Goal: Navigation & Orientation: Find specific page/section

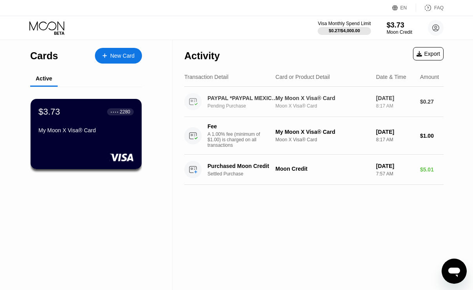
click at [299, 96] on div "My Moon X Visa® Card" at bounding box center [322, 98] width 94 height 6
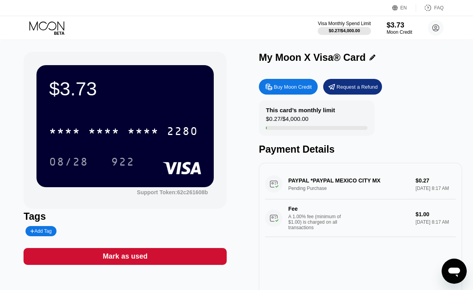
click at [322, 183] on div "PAYPAL *PAYPAL MEXICO CITY MX Pending Purchase $0.27 [DATE] 8:17 AM Fee A 1.00%…" at bounding box center [360, 203] width 190 height 68
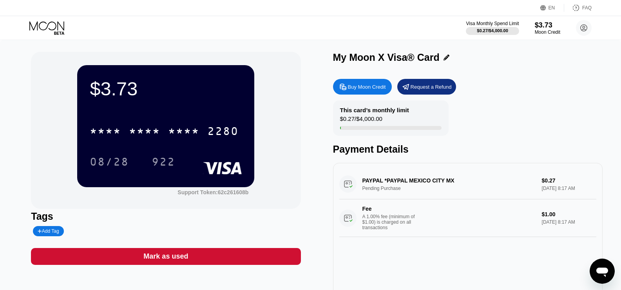
click at [393, 224] on div "A 1.00% fee (minimum of $1.00) is charged on all transactions" at bounding box center [391, 222] width 59 height 16
click at [369, 212] on div "Fee" at bounding box center [389, 208] width 55 height 6
drag, startPoint x: 369, startPoint y: 213, endPoint x: 375, endPoint y: 228, distance: 16.5
click at [375, 228] on div "A 1.00% fee (minimum of $1.00) is charged on all transactions" at bounding box center [391, 222] width 59 height 16
click at [425, 182] on div "PAYPAL *PAYPAL MEXICO CITY MX Pending Purchase $0.27 [DATE] 8:17 AM Fee A 1.00%…" at bounding box center [467, 203] width 257 height 68
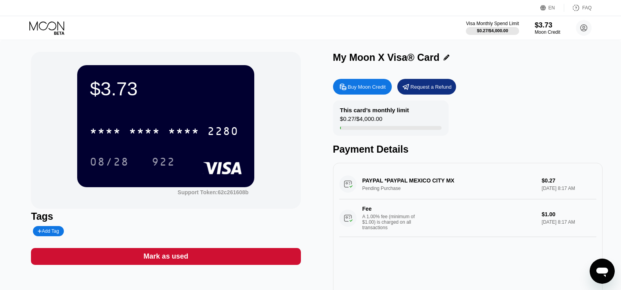
click at [352, 185] on div "PAYPAL *PAYPAL MEXICO CITY MX Pending Purchase $0.27 [DATE] 8:17 AM Fee A 1.00%…" at bounding box center [467, 203] width 257 height 68
click at [393, 185] on div "PAYPAL *PAYPAL MEXICO CITY MX Pending Purchase $0.27 [DATE] 8:17 AM Fee A 1.00%…" at bounding box center [467, 203] width 257 height 68
click at [379, 227] on div "A 1.00% fee (minimum of $1.00) is charged on all transactions" at bounding box center [391, 222] width 59 height 16
click at [478, 24] on div "$3.73" at bounding box center [548, 25] width 26 height 8
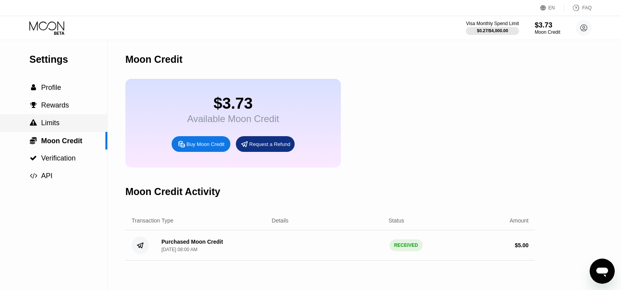
click at [55, 126] on span "Limits" at bounding box center [50, 123] width 18 height 8
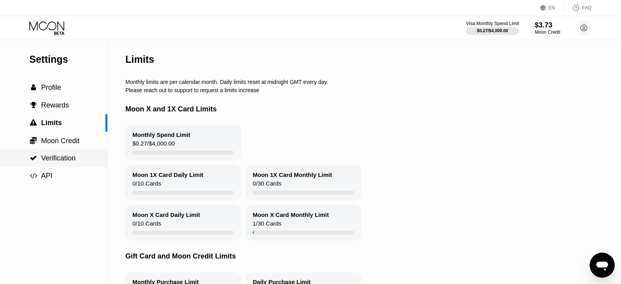
click at [55, 160] on span "Verification" at bounding box center [58, 158] width 34 height 8
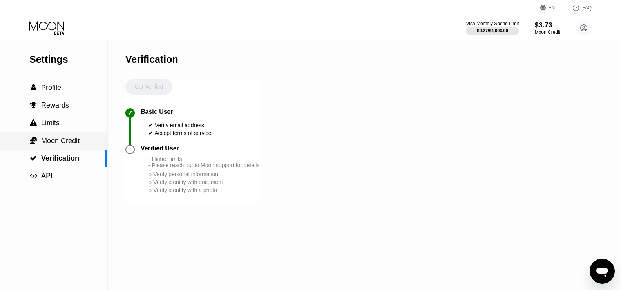
click at [57, 145] on span "Moon Credit" at bounding box center [60, 141] width 38 height 8
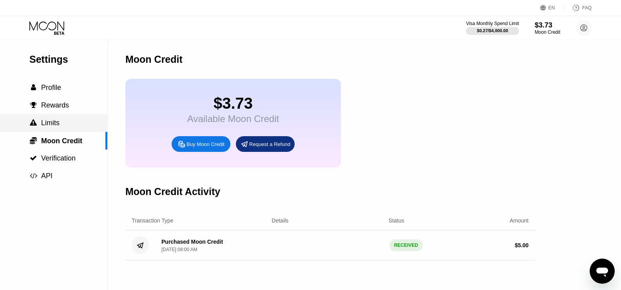
click at [55, 127] on span "Limits" at bounding box center [50, 123] width 18 height 8
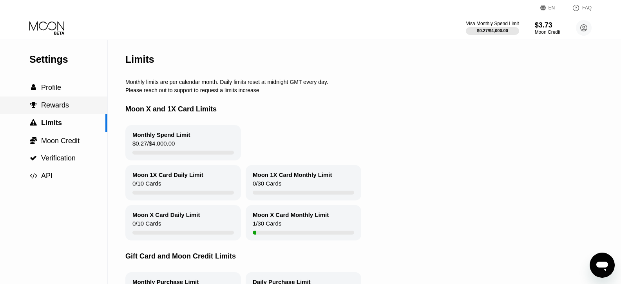
click at [56, 109] on span "Rewards" at bounding box center [55, 105] width 28 height 8
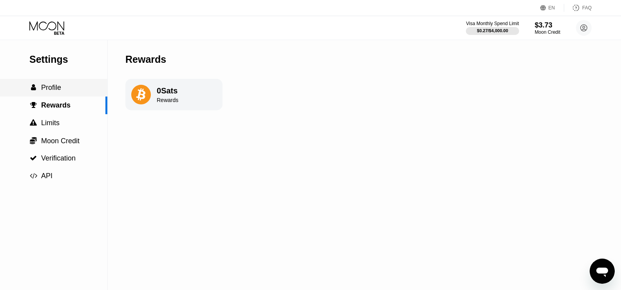
click at [55, 91] on span "Profile" at bounding box center [51, 87] width 20 height 8
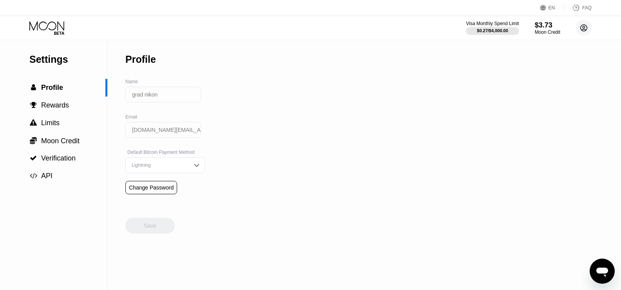
click at [478, 30] on circle at bounding box center [584, 28] width 16 height 16
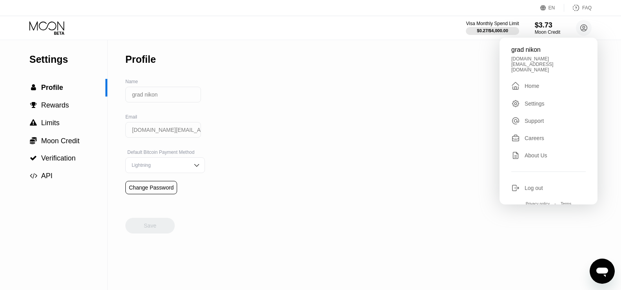
click at [478, 83] on div "Home" at bounding box center [532, 86] width 14 height 6
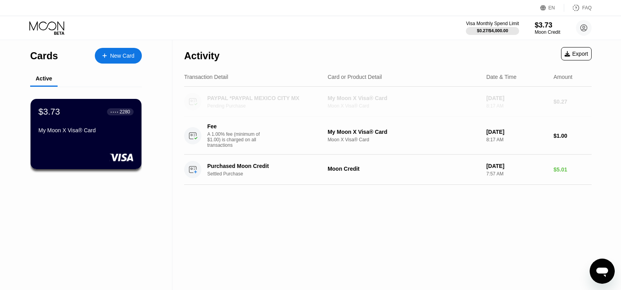
click at [191, 101] on icon at bounding box center [192, 101] width 2 height 2
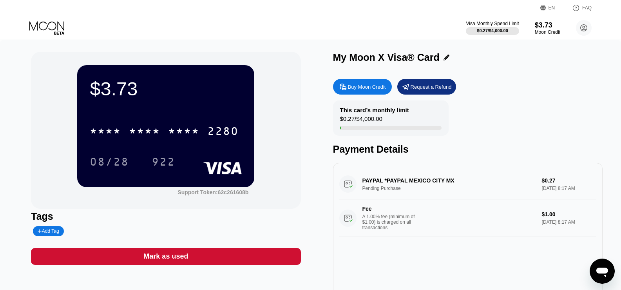
click at [384, 185] on div "PAYPAL *PAYPAL MEXICO CITY MX Pending Purchase $0.27 [DATE] 8:17 AM Fee A 1.00%…" at bounding box center [467, 203] width 257 height 68
click at [342, 185] on div "PAYPAL *PAYPAL MEXICO CITY MX Pending Purchase $0.27 [DATE] 8:17 AM Fee A 1.00%…" at bounding box center [467, 203] width 257 height 68
click at [349, 185] on div "PAYPAL *PAYPAL MEXICO CITY MX Pending Purchase $0.27 [DATE] 8:17 AM Fee A 1.00%…" at bounding box center [467, 203] width 257 height 68
drag, startPoint x: 535, startPoint y: 185, endPoint x: 392, endPoint y: 184, distance: 143.4
drag, startPoint x: 392, startPoint y: 184, endPoint x: 373, endPoint y: 184, distance: 18.4
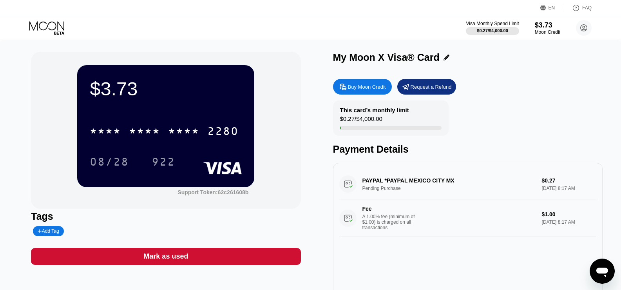
click at [373, 184] on div "PAYPAL *PAYPAL MEXICO CITY MX Pending Purchase $0.27 [DATE] 8:17 AM Fee A 1.00%…" at bounding box center [467, 203] width 257 height 68
click at [31, 25] on icon at bounding box center [47, 28] width 36 height 14
